Goal: Communication & Community: Connect with others

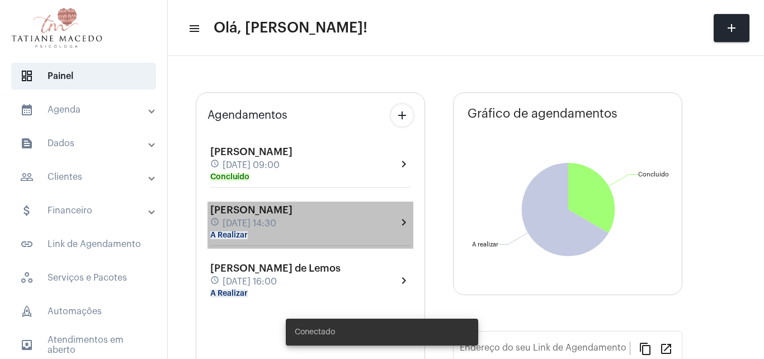
type input "[URL][DOMAIN_NAME]"
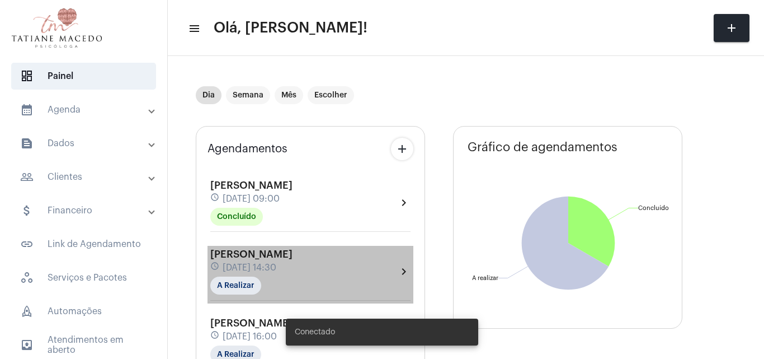
click at [293, 280] on div "[PERSON_NAME] schedule [DATE] 14:30 A Realizar" at bounding box center [251, 271] width 82 height 46
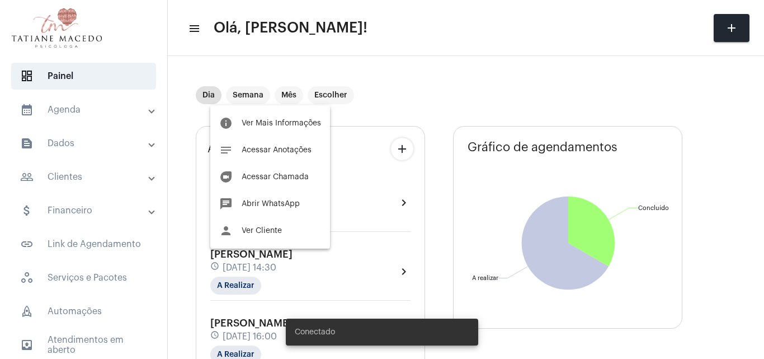
click at [260, 328] on div at bounding box center [382, 179] width 764 height 359
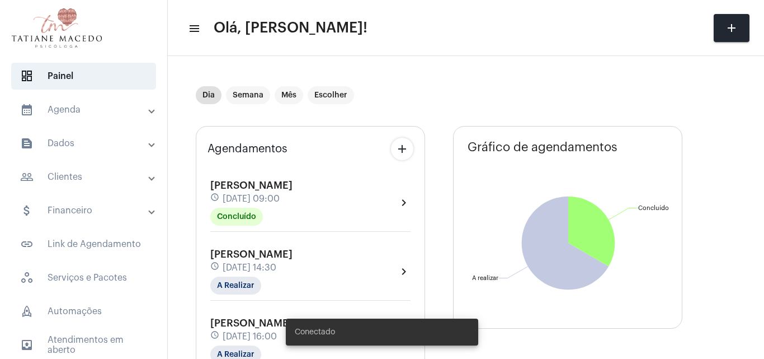
click at [260, 328] on div "[PERSON_NAME] de Lemos schedule [DATE] 16:00 A Realizar" at bounding box center [275, 340] width 130 height 46
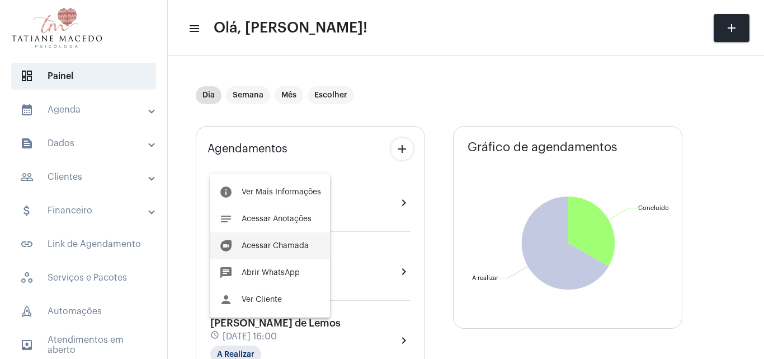
click at [258, 244] on span "Acessar Chamada" at bounding box center [275, 246] width 67 height 8
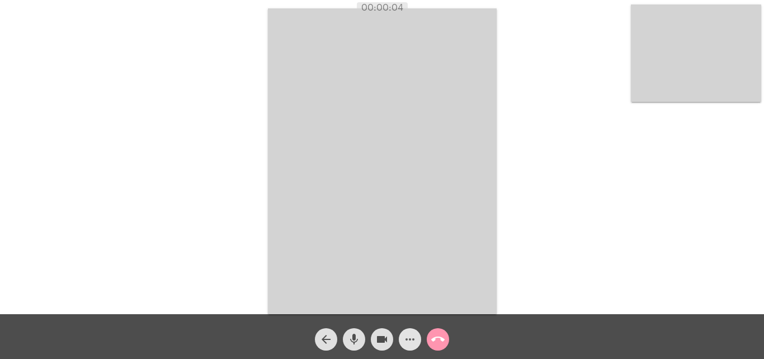
click at [406, 339] on mat-icon "more_horiz" at bounding box center [409, 338] width 13 height 13
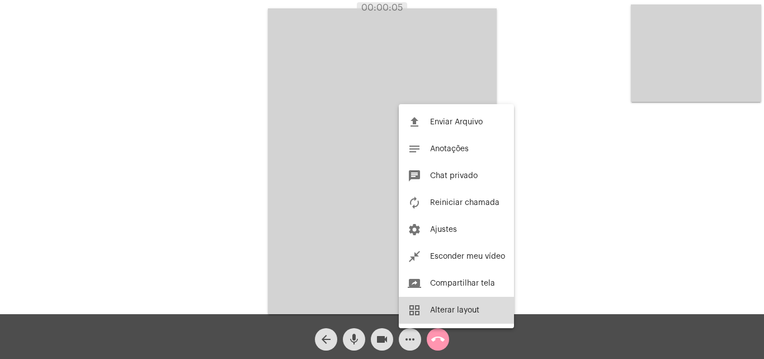
click at [440, 314] on button "grid_view Alterar layout" at bounding box center [456, 309] width 115 height 27
